Goal: Task Accomplishment & Management: Complete application form

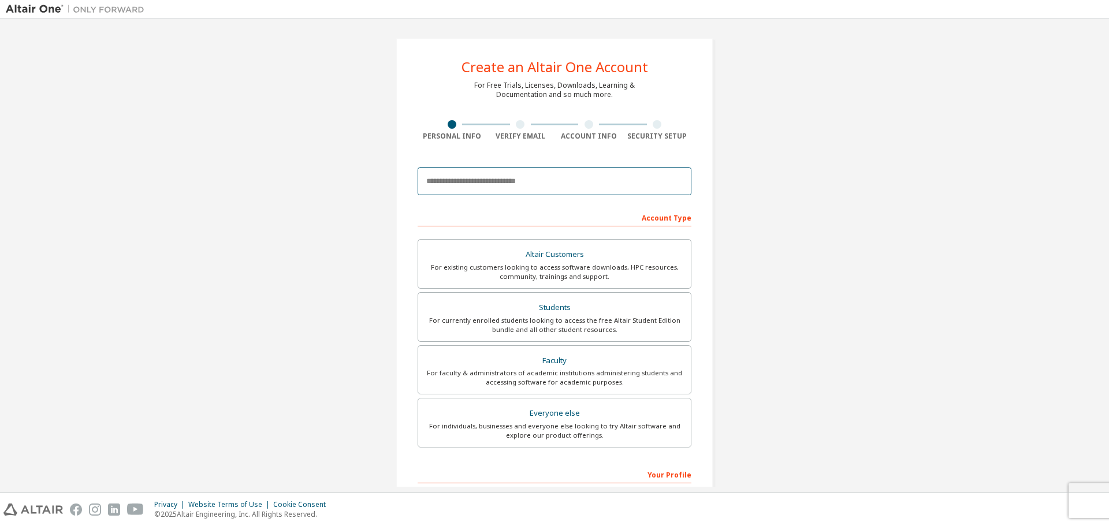
click at [528, 191] on input "email" at bounding box center [555, 182] width 274 height 28
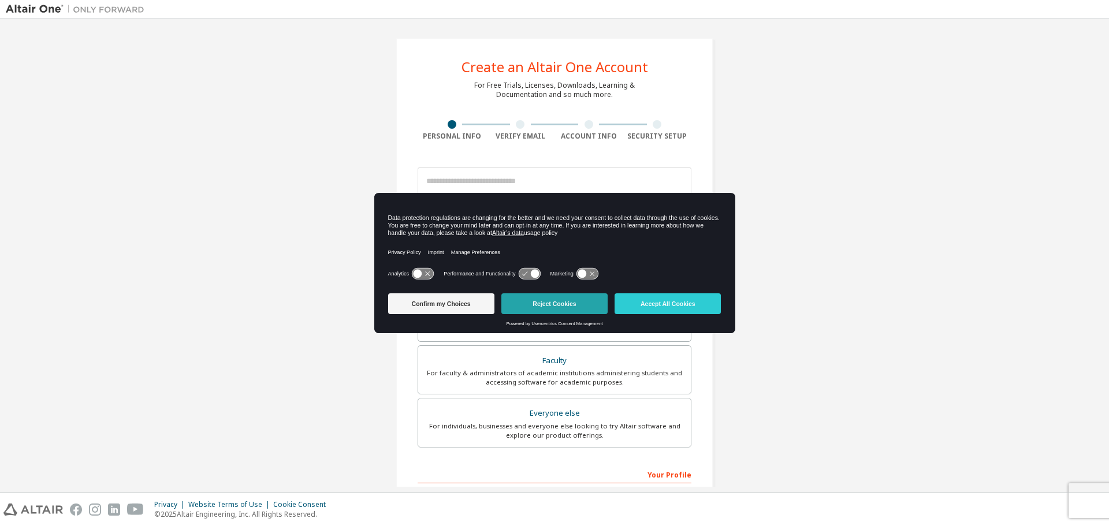
click at [556, 309] on button "Reject Cookies" at bounding box center [555, 304] width 106 height 21
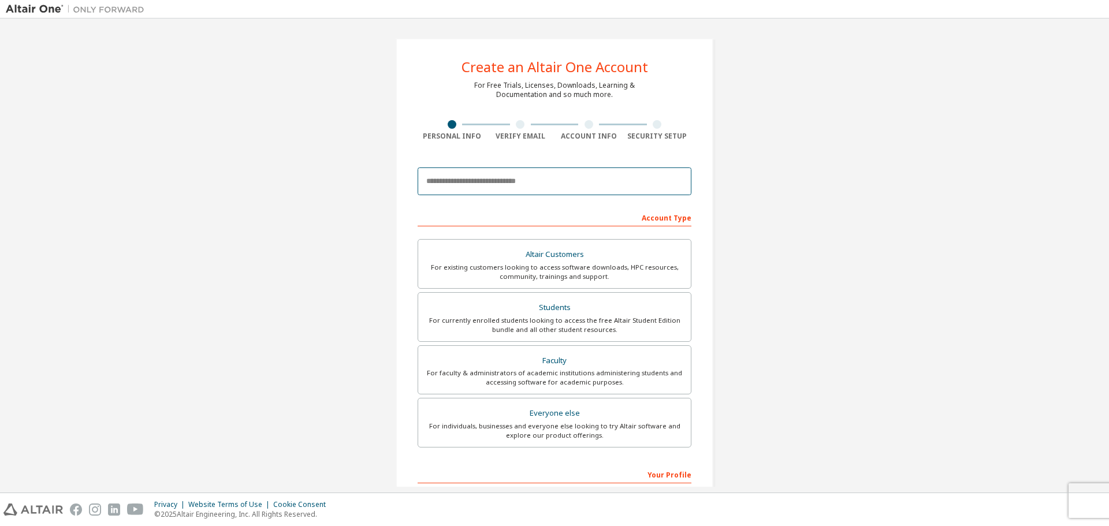
click at [535, 189] on input "email" at bounding box center [555, 182] width 274 height 28
click at [706, 201] on div "Create an Altair One Account For Free Trials, Licenses, Downloads, Learning & D…" at bounding box center [555, 330] width 318 height 584
click at [833, 184] on div "Create an Altair One Account For Free Trials, Licenses, Downloads, Learning & D…" at bounding box center [555, 330] width 1098 height 612
